Goal: Task Accomplishment & Management: Use online tool/utility

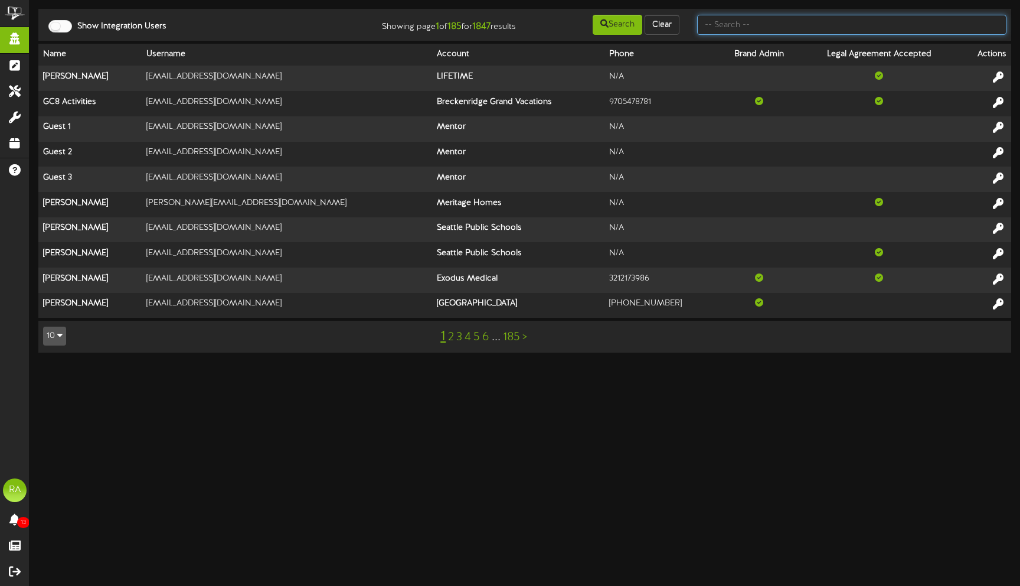
click at [767, 27] on input "text" at bounding box center [851, 25] width 309 height 20
type input "Test"
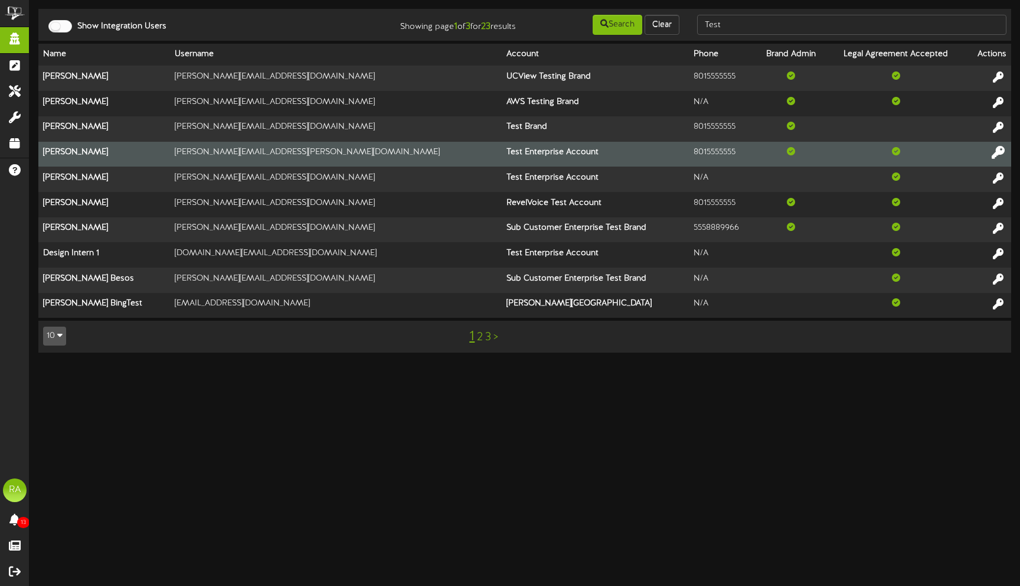
click at [991, 147] on button at bounding box center [998, 154] width 20 height 18
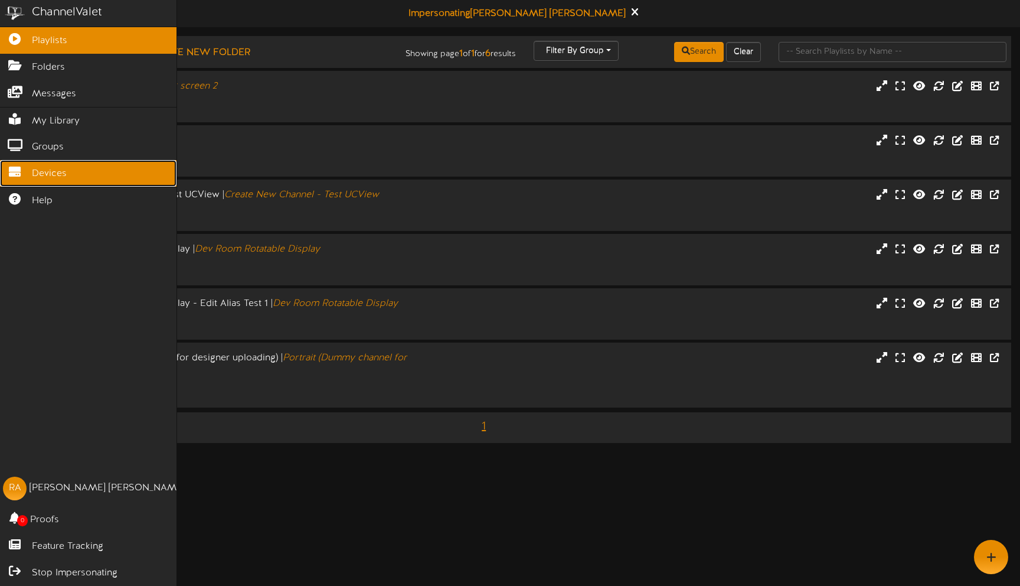
click at [52, 166] on link "Devices" at bounding box center [88, 173] width 177 height 27
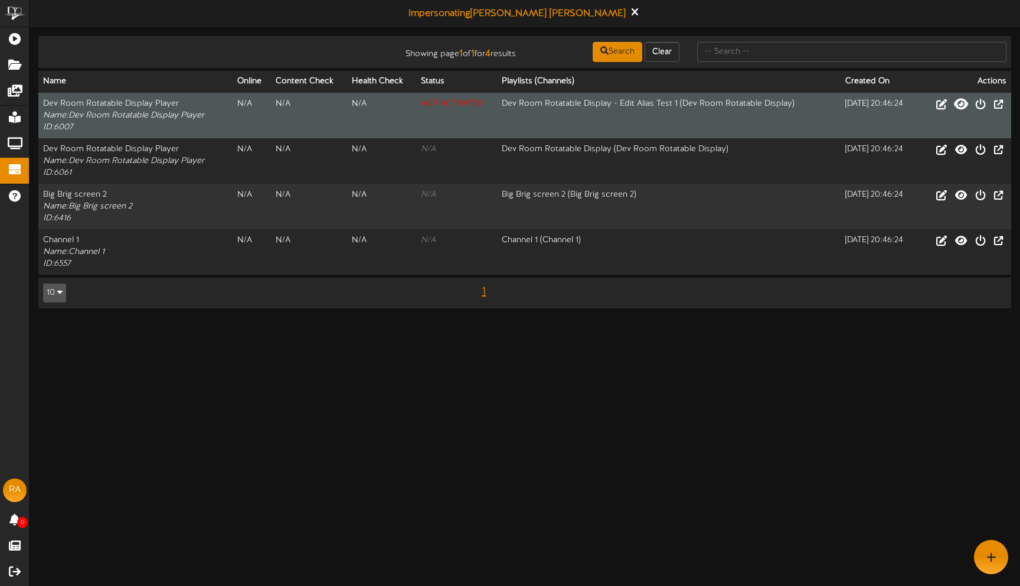
click at [960, 106] on icon at bounding box center [961, 103] width 14 height 13
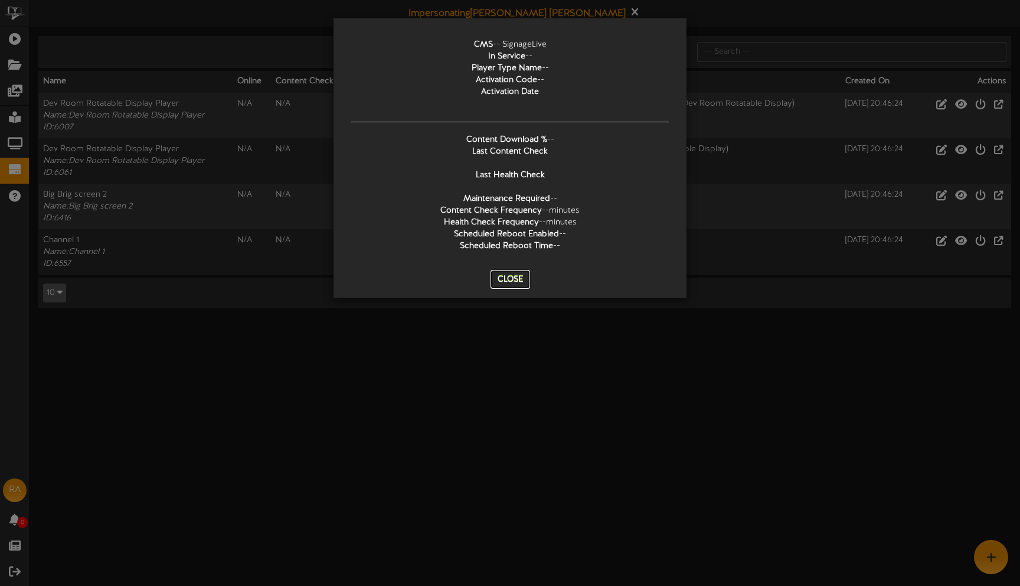
click at [502, 283] on button "Close" at bounding box center [511, 279] width 40 height 19
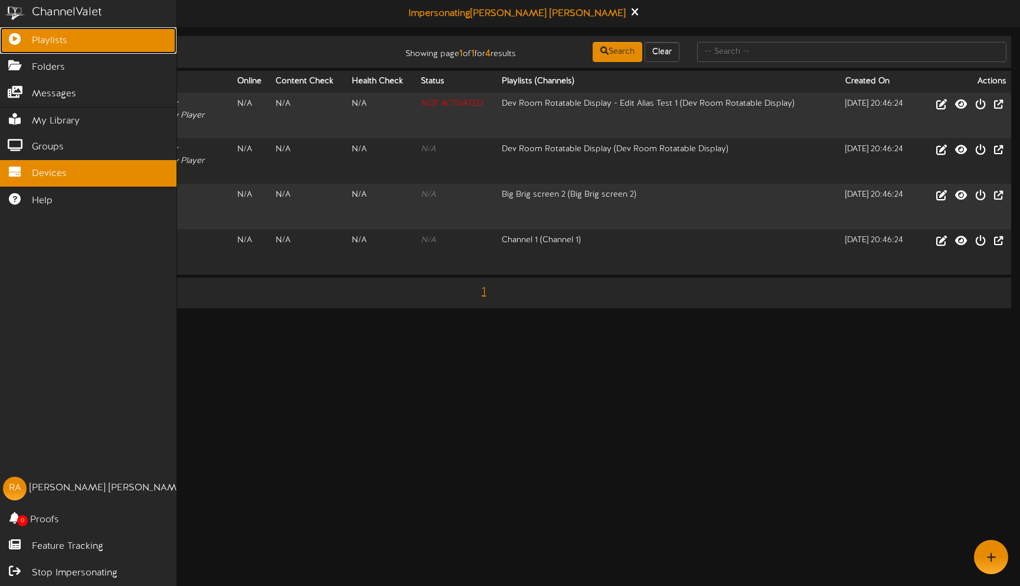
click at [57, 45] on span "Playlists" at bounding box center [49, 41] width 35 height 14
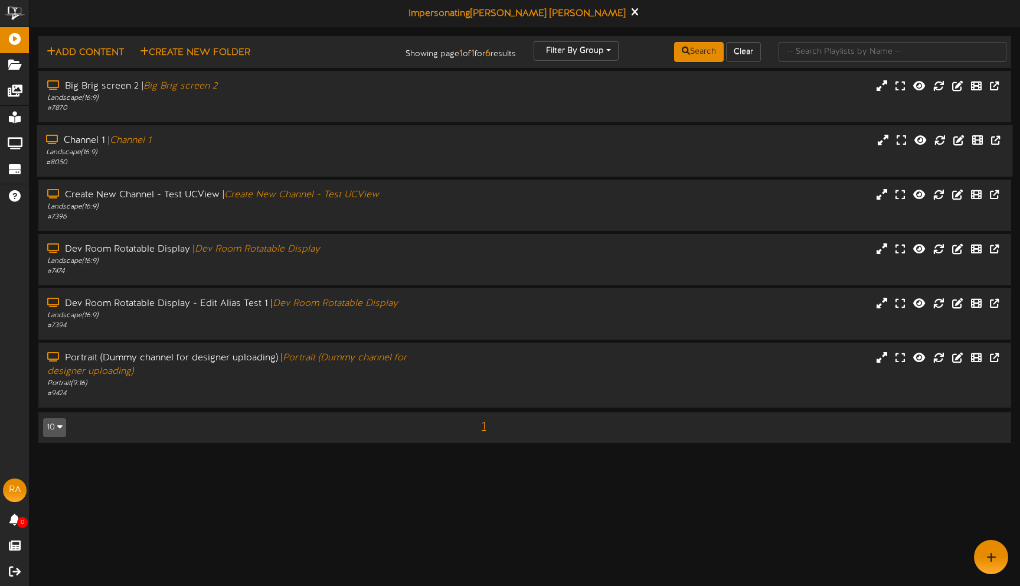
drag, startPoint x: 66, startPoint y: 162, endPoint x: 47, endPoint y: 162, distance: 18.3
click at [47, 162] on div "# 8050" at bounding box center [240, 163] width 389 height 10
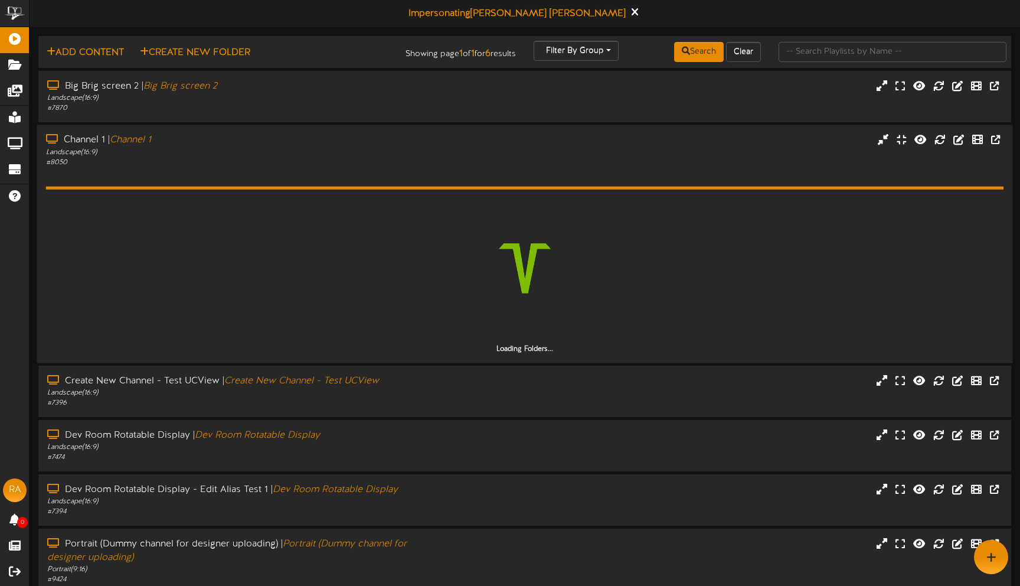
click at [76, 162] on div "# 8050" at bounding box center [240, 162] width 389 height 10
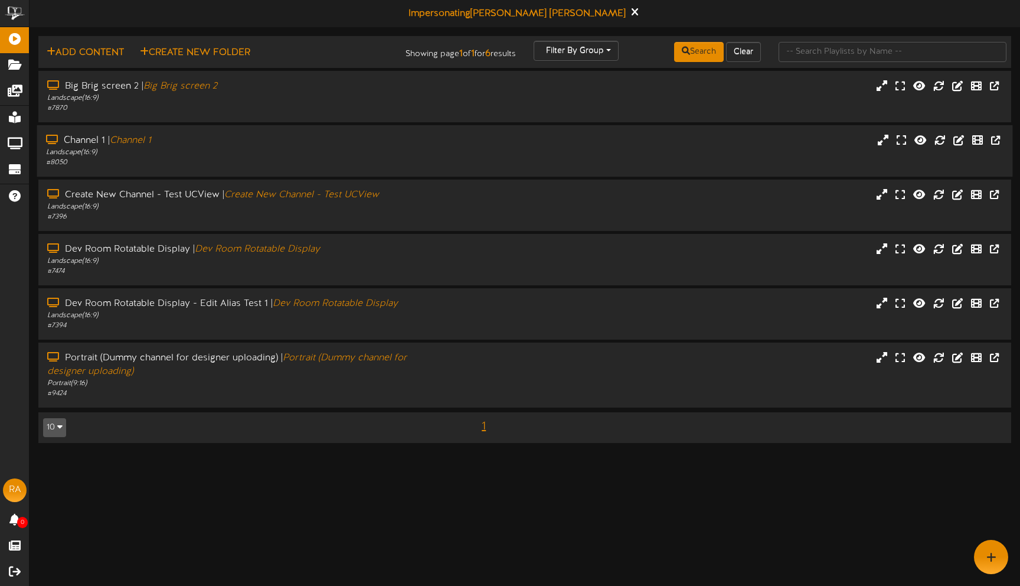
drag, startPoint x: 70, startPoint y: 163, endPoint x: 41, endPoint y: 163, distance: 28.9
click at [41, 163] on div "Channel 1 | Channel 1 Landscape ( 16:9 ) # 8050" at bounding box center [240, 151] width 407 height 34
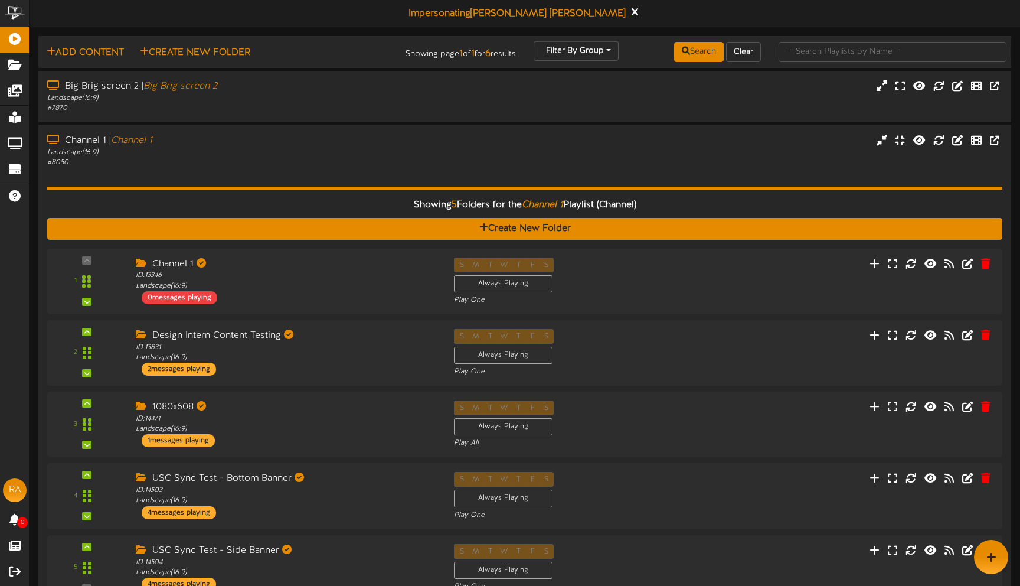
click at [641, 11] on div "Impersonating Ross Allen" at bounding box center [525, 13] width 991 height 27
